Goal: Information Seeking & Learning: Learn about a topic

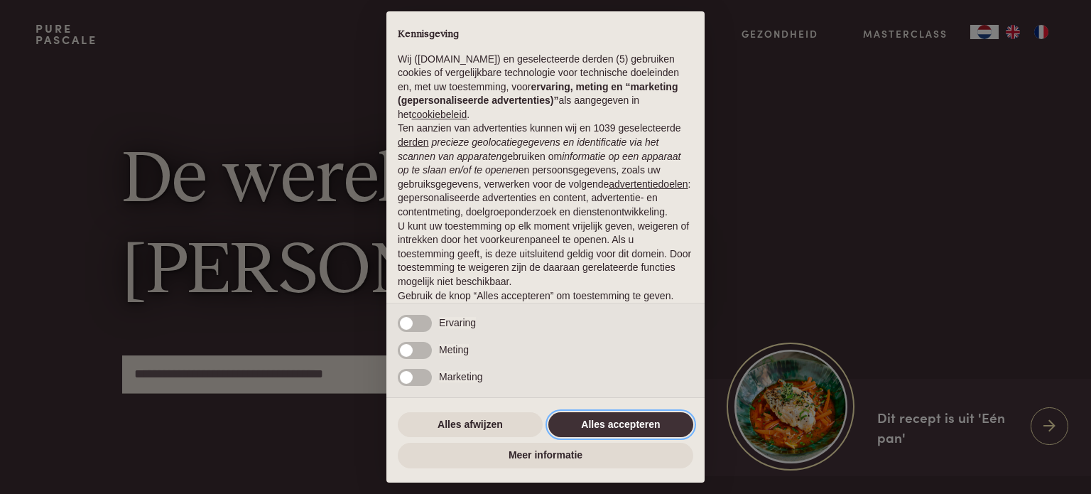
click at [610, 424] on button "Alles accepteren" at bounding box center [621, 425] width 145 height 26
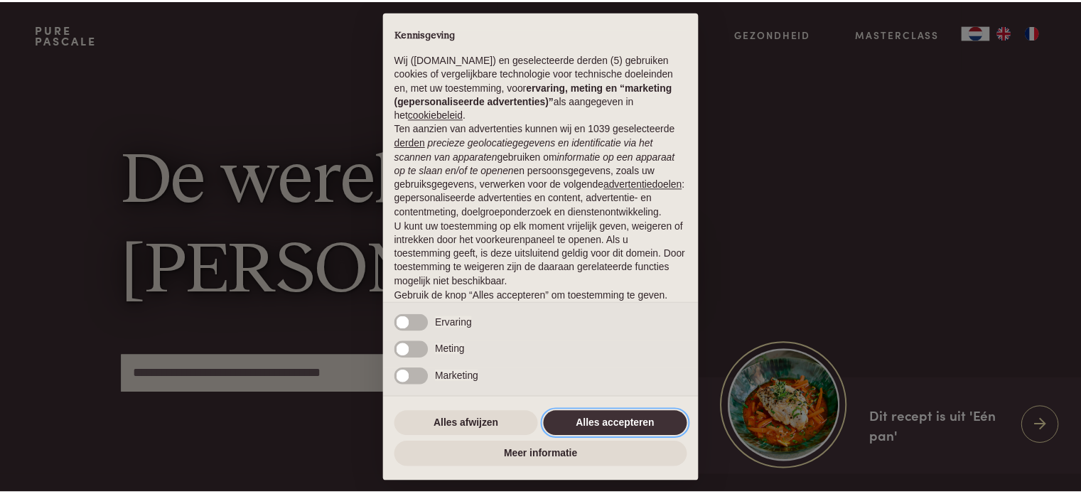
scroll to position [77, 0]
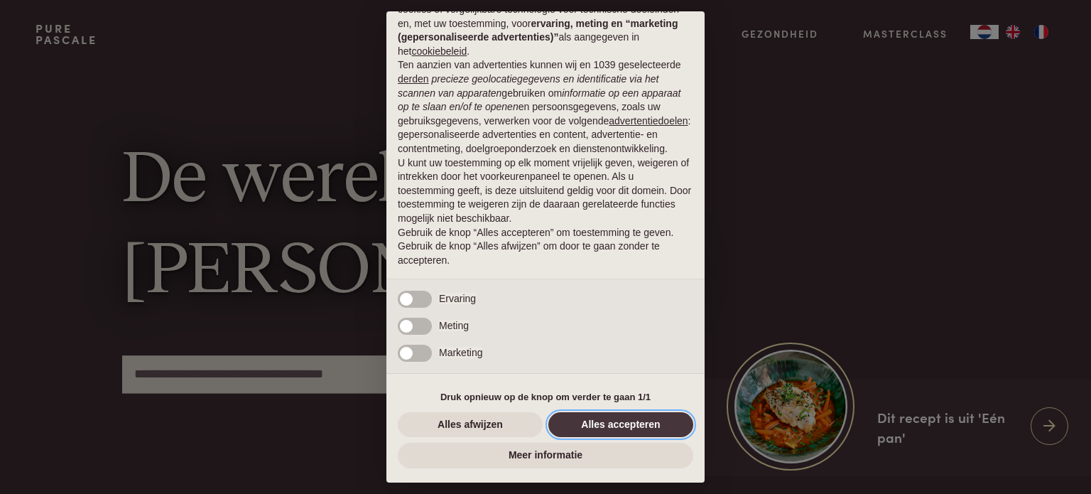
click at [610, 423] on button "Alles accepteren" at bounding box center [621, 425] width 145 height 26
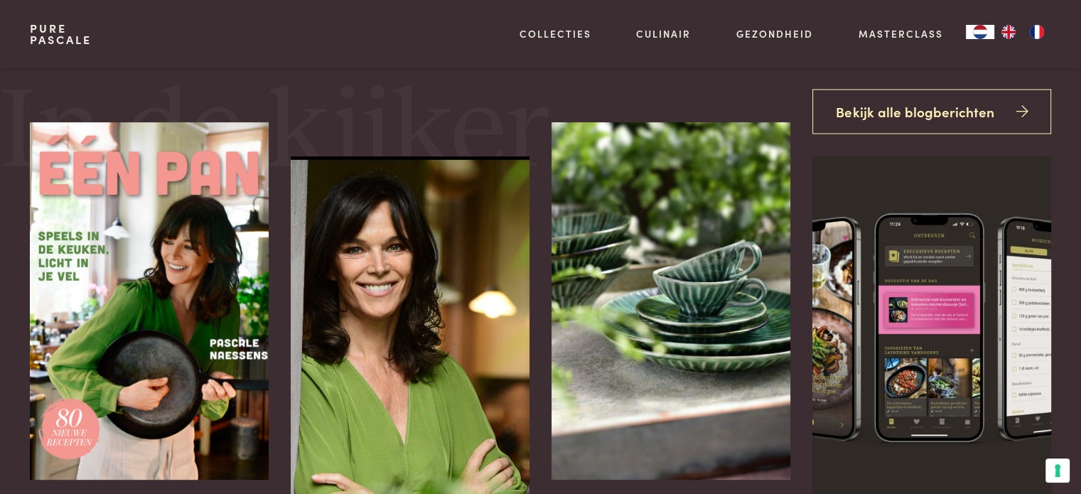
scroll to position [568, 0]
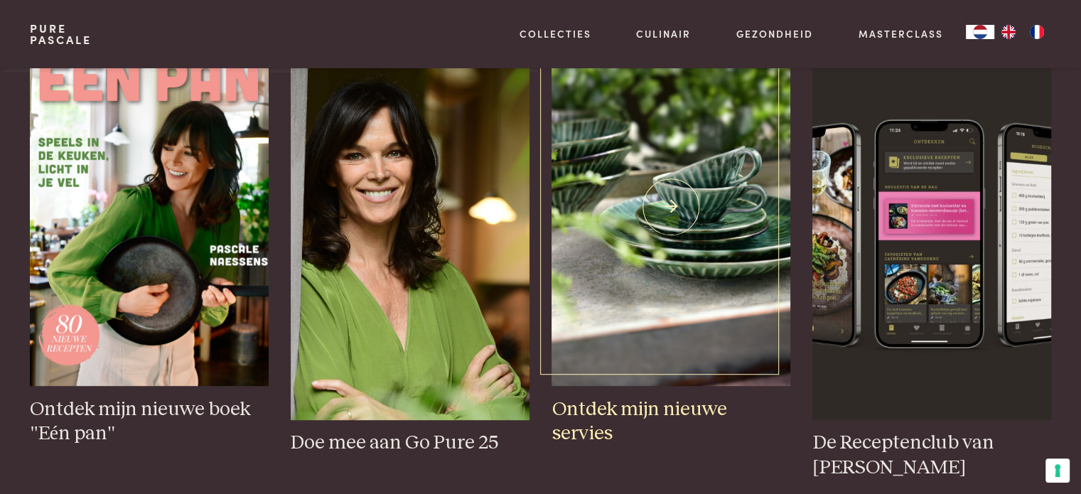
click at [689, 239] on img at bounding box center [670, 206] width 238 height 357
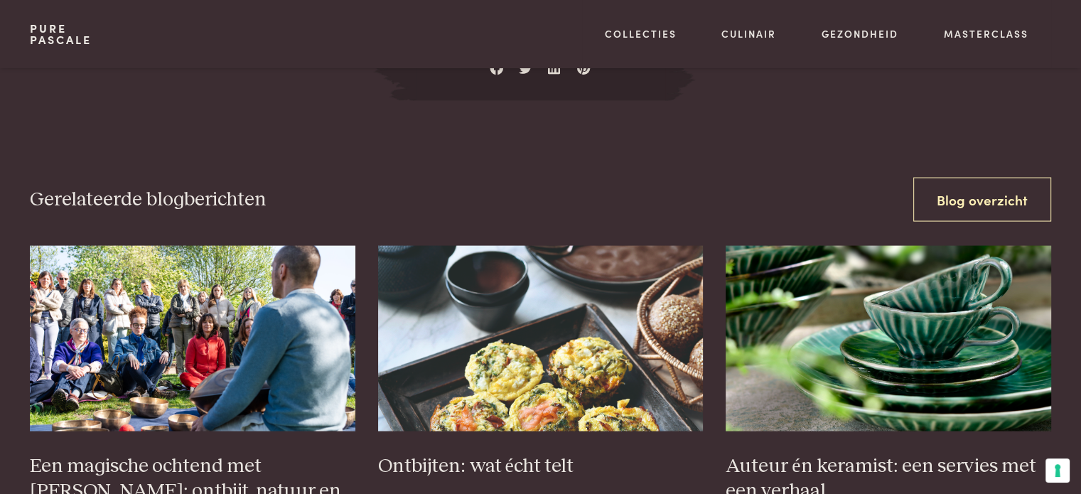
scroll to position [2984, 0]
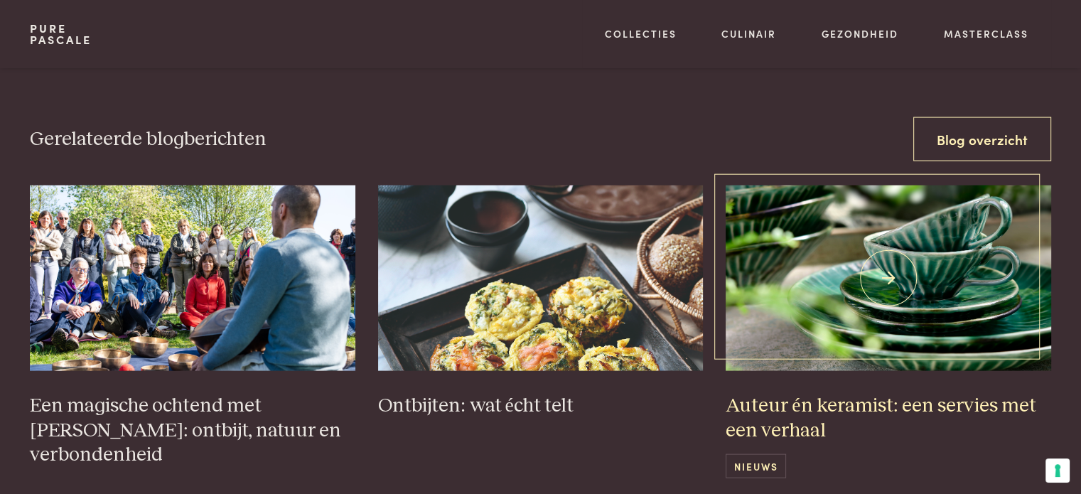
click at [878, 252] on img at bounding box center [888, 277] width 325 height 185
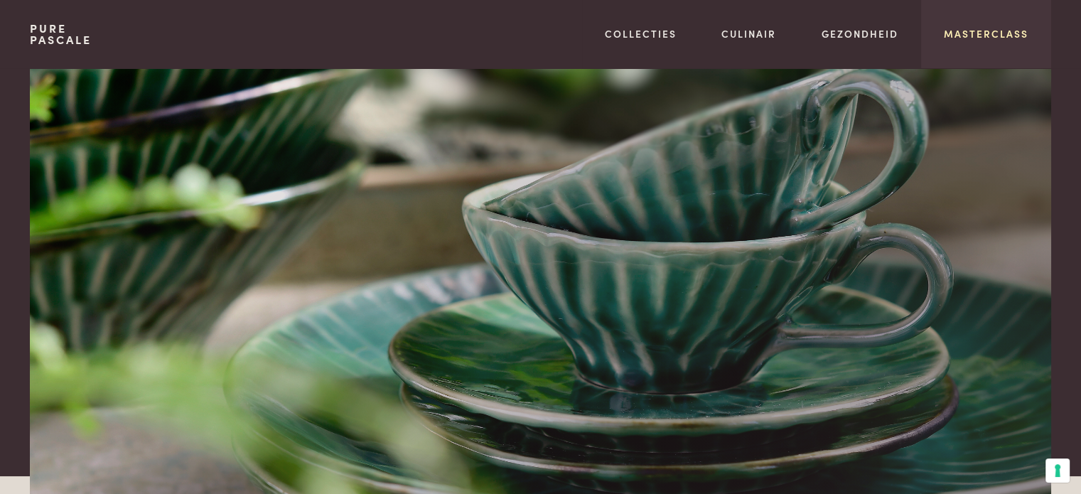
click at [984, 33] on link "Masterclass" at bounding box center [986, 33] width 85 height 15
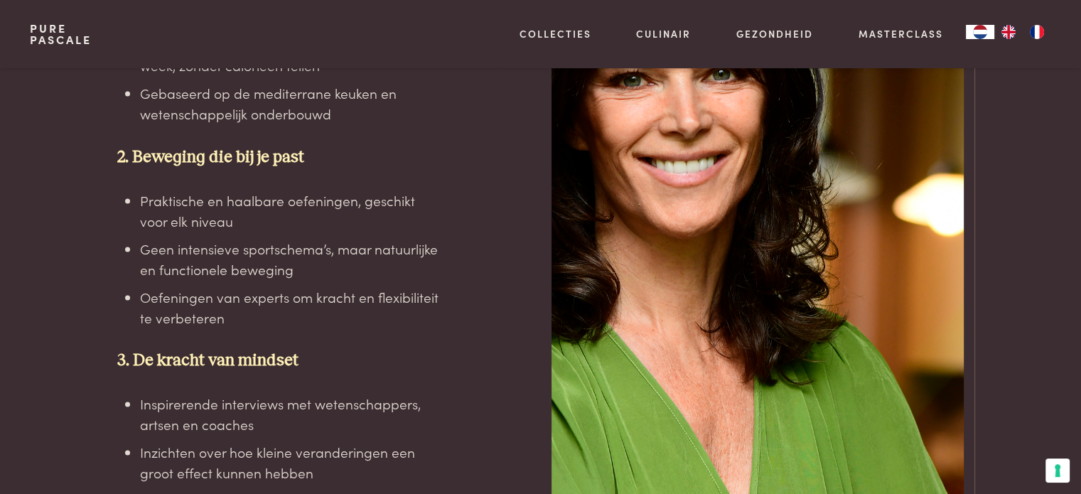
scroll to position [2345, 0]
